Goal: Find specific page/section: Find specific page/section

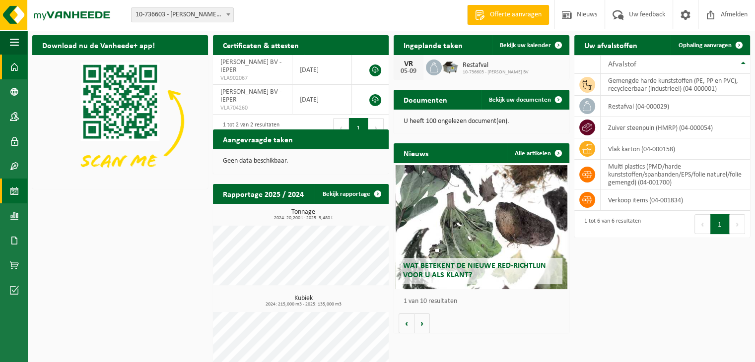
click at [11, 191] on span at bounding box center [14, 191] width 9 height 25
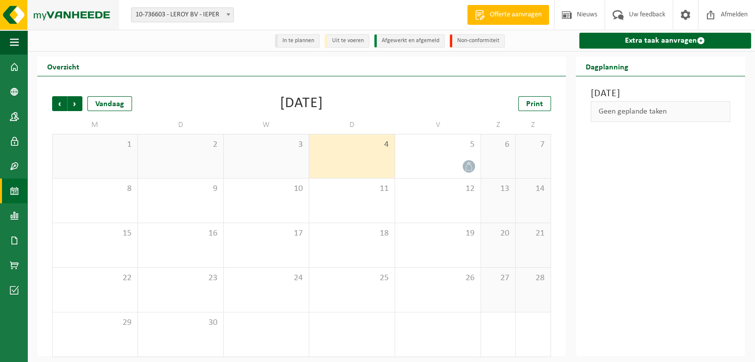
click at [69, 20] on img at bounding box center [59, 15] width 119 height 30
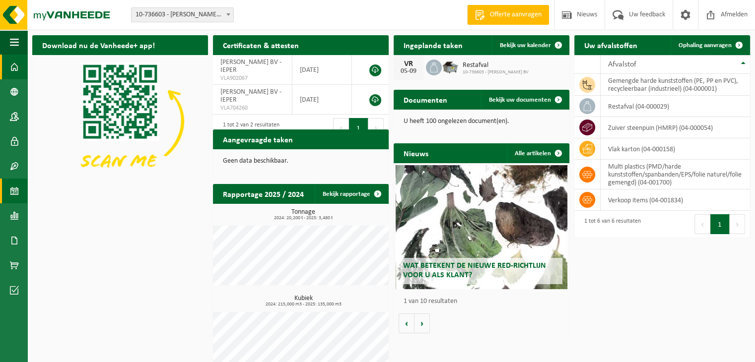
click at [15, 194] on span at bounding box center [14, 191] width 9 height 25
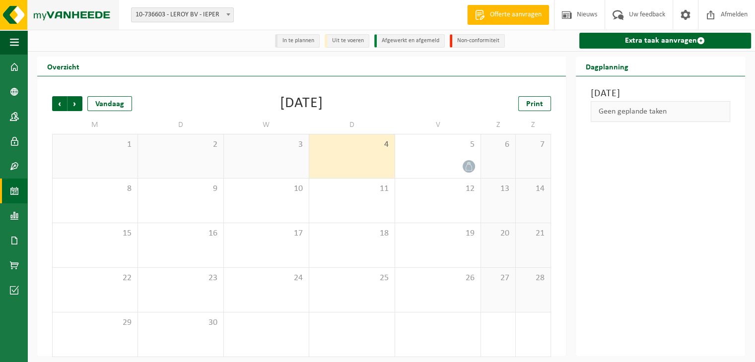
click at [8, 19] on img at bounding box center [59, 15] width 119 height 30
